Goal: Navigation & Orientation: Understand site structure

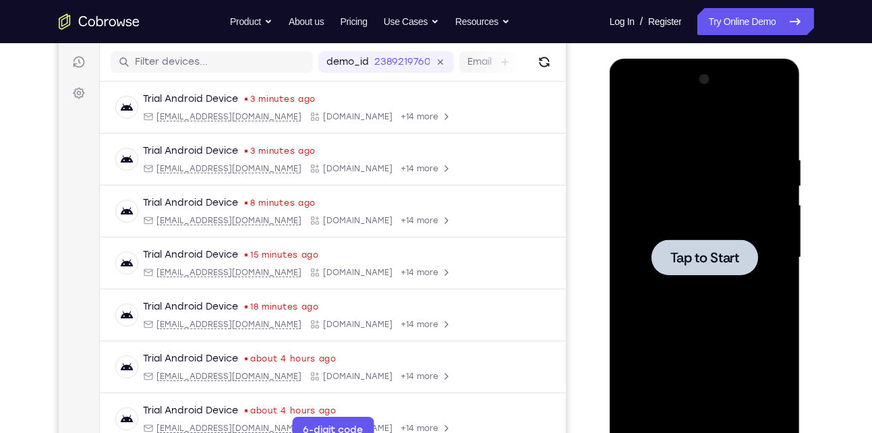
click at [687, 283] on div at bounding box center [705, 258] width 170 height 378
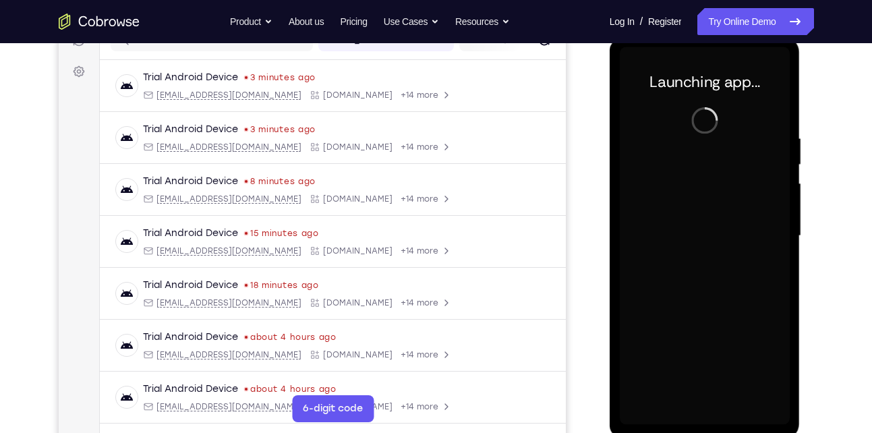
scroll to position [196, 0]
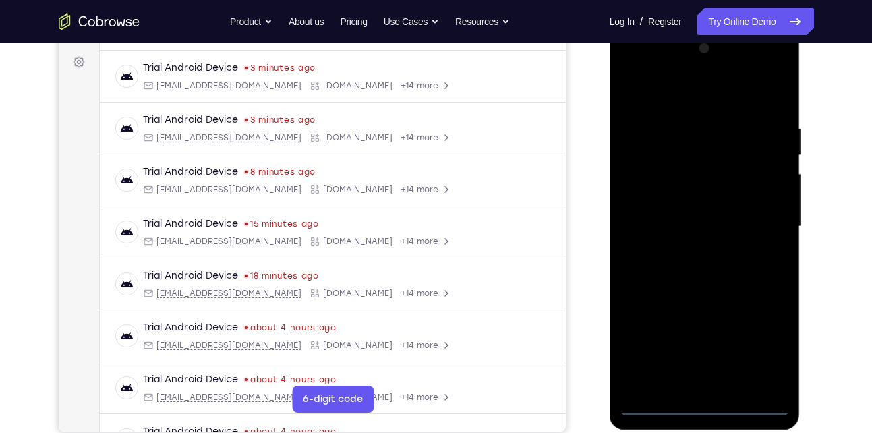
click at [705, 407] on div at bounding box center [705, 227] width 170 height 378
click at [771, 346] on div at bounding box center [705, 227] width 170 height 378
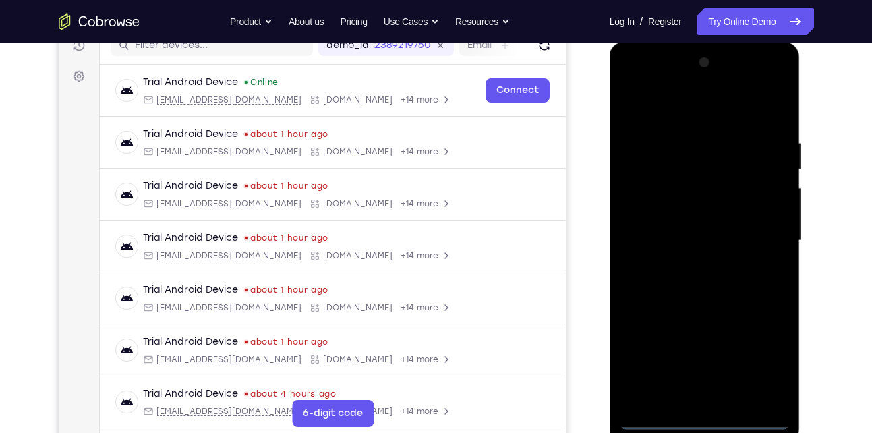
scroll to position [181, 0]
click at [637, 84] on div at bounding box center [705, 242] width 170 height 378
click at [753, 241] on div at bounding box center [705, 242] width 170 height 378
click at [685, 266] on div at bounding box center [705, 242] width 170 height 378
click at [674, 231] on div at bounding box center [705, 242] width 170 height 378
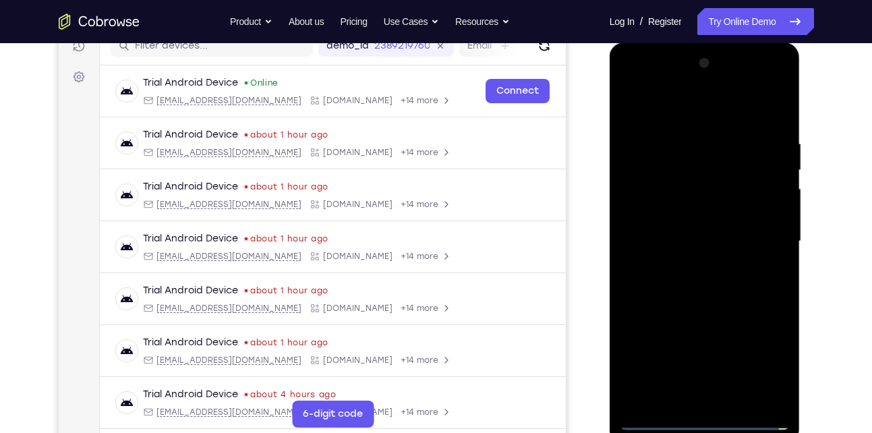
click at [671, 214] on div at bounding box center [705, 242] width 170 height 378
click at [646, 242] on div at bounding box center [705, 242] width 170 height 378
click at [648, 291] on div at bounding box center [705, 242] width 170 height 378
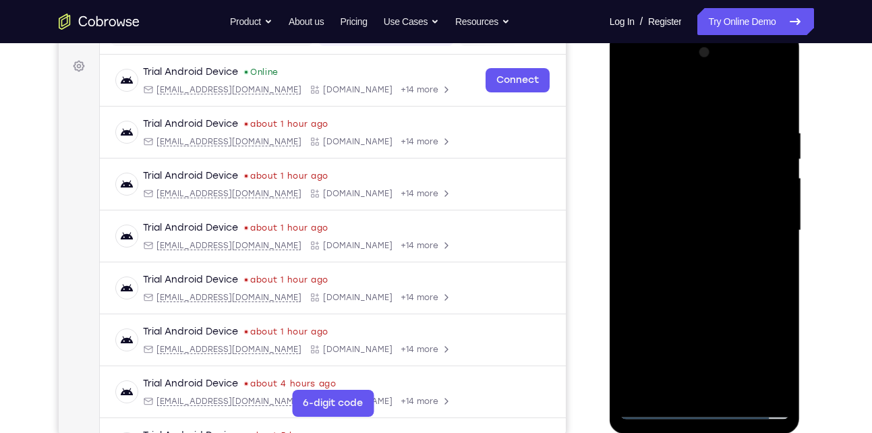
scroll to position [224, 0]
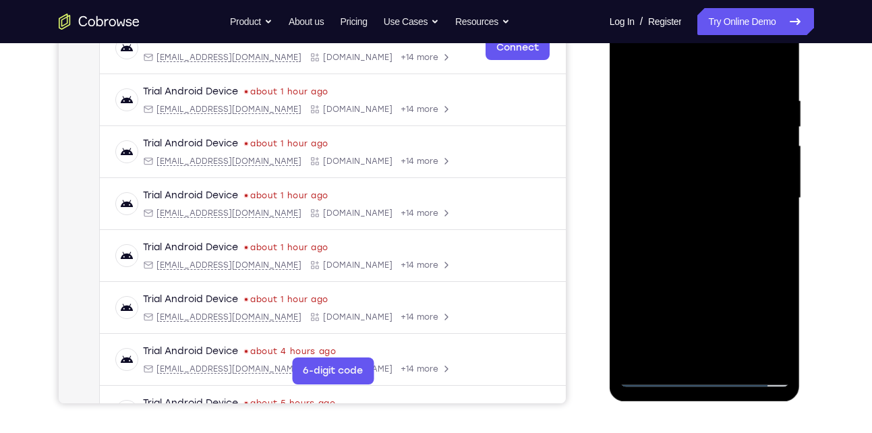
click at [705, 262] on div at bounding box center [705, 198] width 170 height 378
click at [688, 96] on div at bounding box center [705, 198] width 170 height 378
drag, startPoint x: 694, startPoint y: 71, endPoint x: 693, endPoint y: 26, distance: 45.2
click at [693, 26] on div at bounding box center [705, 198] width 170 height 378
click at [682, 355] on div at bounding box center [705, 198] width 170 height 378
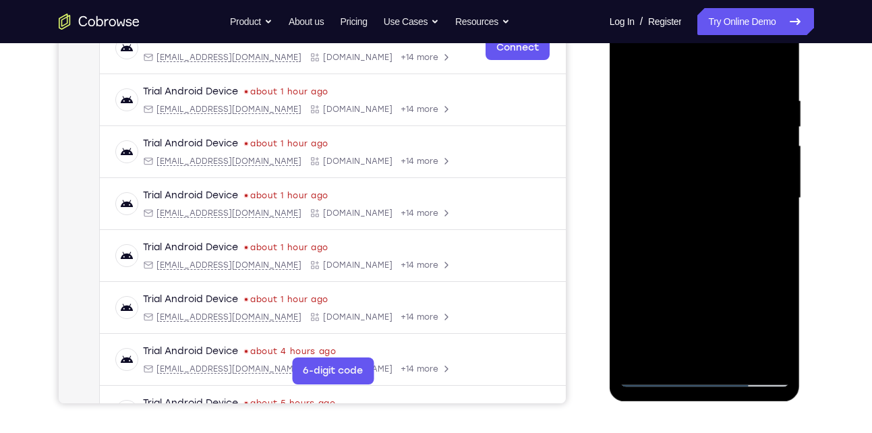
click at [672, 357] on div at bounding box center [705, 198] width 170 height 378
click at [759, 296] on div at bounding box center [705, 198] width 170 height 378
click at [778, 184] on div at bounding box center [705, 198] width 170 height 378
click at [734, 353] on div at bounding box center [705, 198] width 170 height 378
drag, startPoint x: 635, startPoint y: 291, endPoint x: 734, endPoint y: 301, distance: 99.7
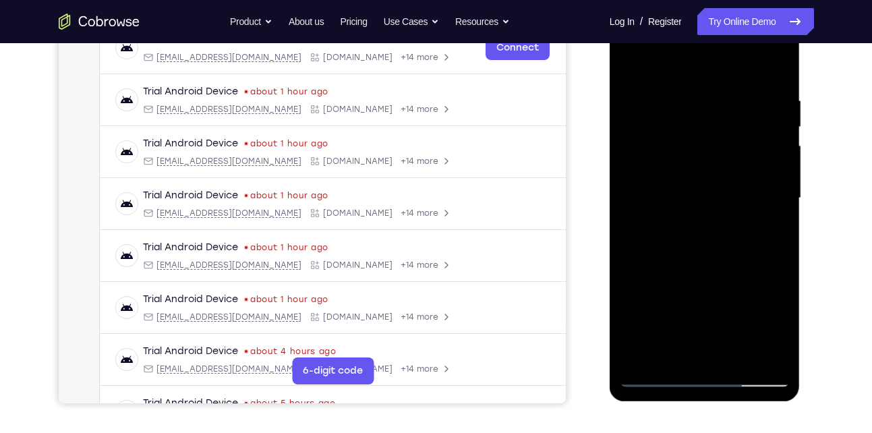
click at [734, 301] on div at bounding box center [705, 198] width 170 height 378
click at [636, 186] on div at bounding box center [705, 198] width 170 height 378
click at [648, 169] on div at bounding box center [705, 198] width 170 height 378
drag, startPoint x: 643, startPoint y: 158, endPoint x: 743, endPoint y: 155, distance: 99.2
click at [743, 155] on div at bounding box center [705, 198] width 170 height 378
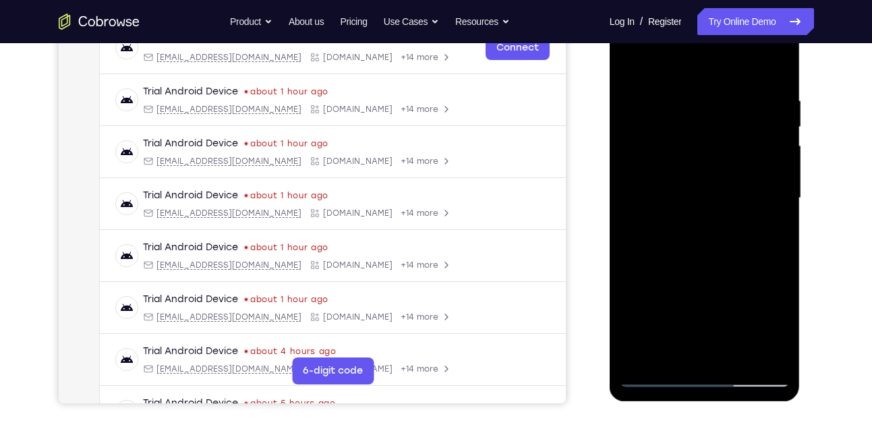
drag, startPoint x: 633, startPoint y: 227, endPoint x: 691, endPoint y: 231, distance: 57.5
click at [691, 231] on div at bounding box center [705, 198] width 170 height 378
click at [778, 70] on div at bounding box center [705, 198] width 170 height 378
click at [693, 353] on div at bounding box center [705, 198] width 170 height 378
click at [776, 64] on div at bounding box center [705, 198] width 170 height 378
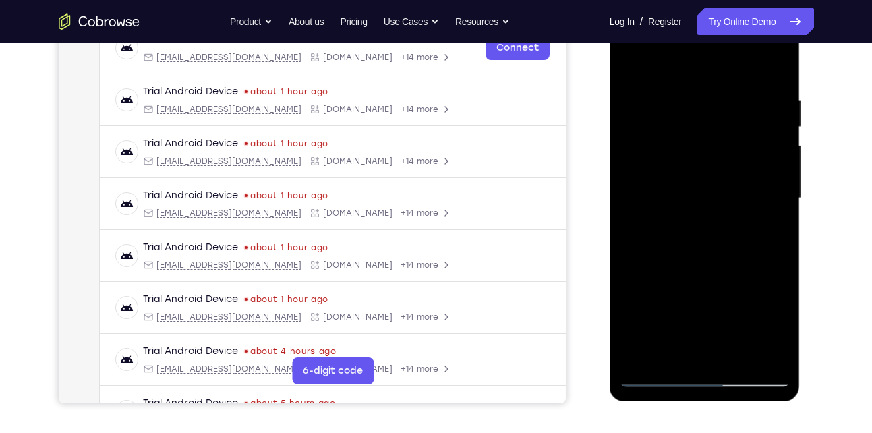
scroll to position [217, 0]
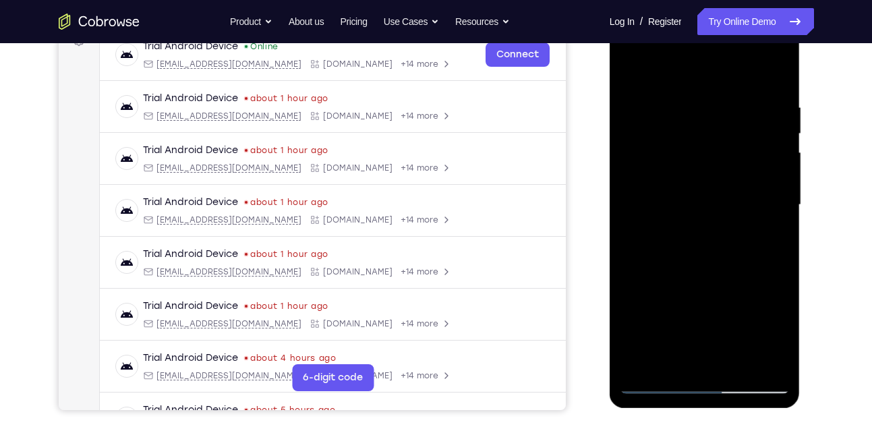
click at [774, 73] on div at bounding box center [705, 205] width 170 height 378
